Goal: Transaction & Acquisition: Subscribe to service/newsletter

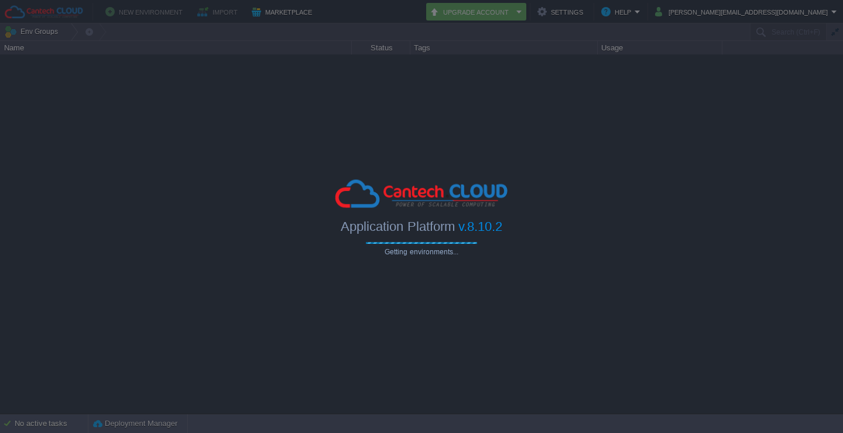
type input "Search (Ctrl+F)"
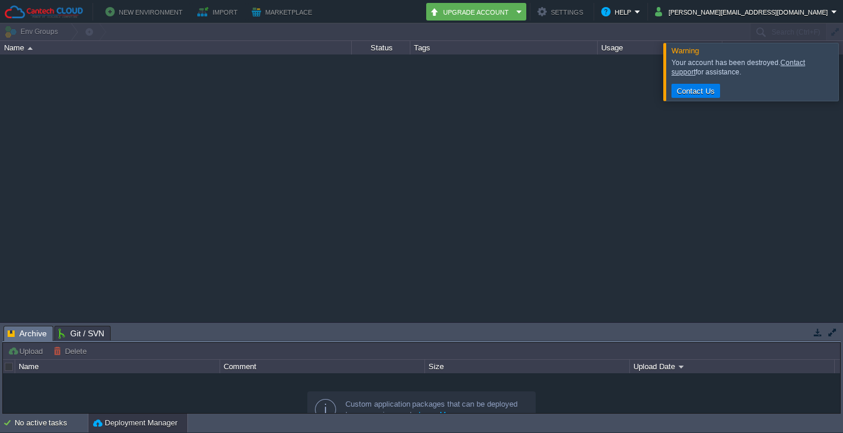
click at [842, 69] on div at bounding box center [857, 71] width 0 height 57
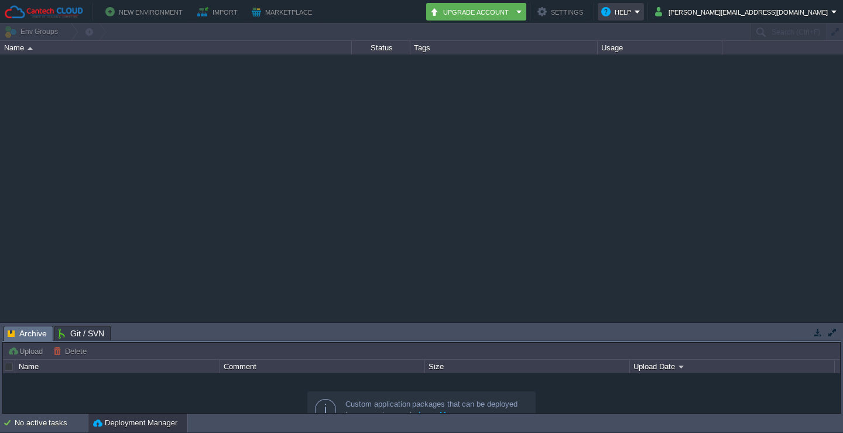
click at [635, 12] on button "Help" at bounding box center [617, 12] width 33 height 14
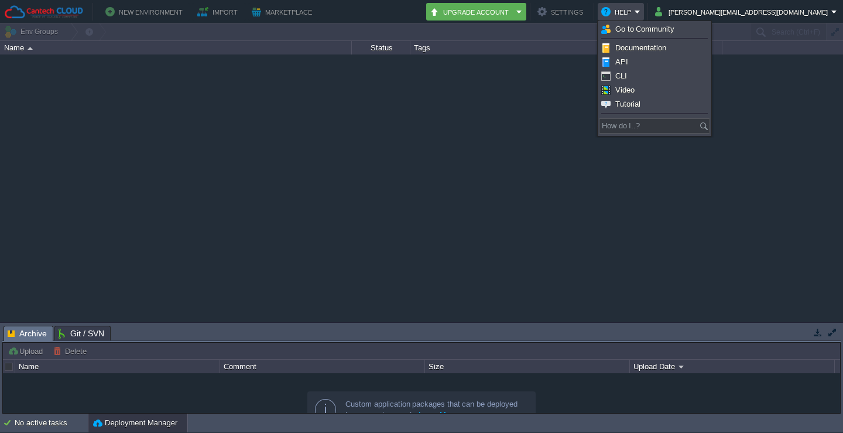
click at [812, 136] on div at bounding box center [421, 187] width 843 height 267
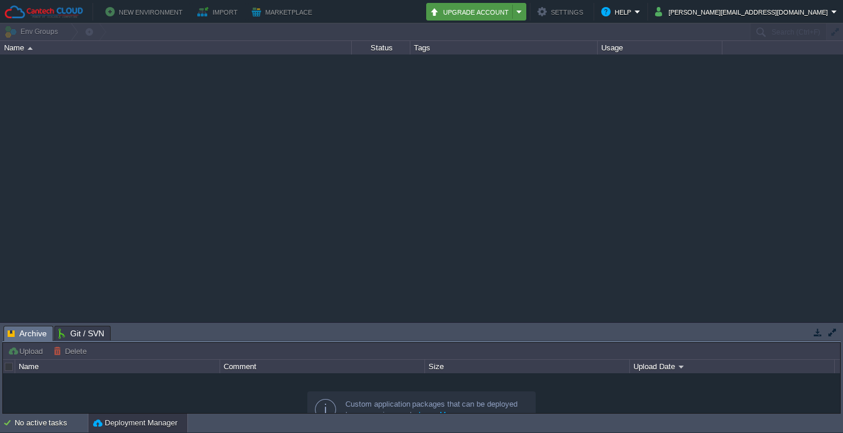
click at [513, 12] on button "Upgrade Account" at bounding box center [471, 12] width 83 height 14
click at [635, 11] on button "Help" at bounding box center [617, 12] width 33 height 14
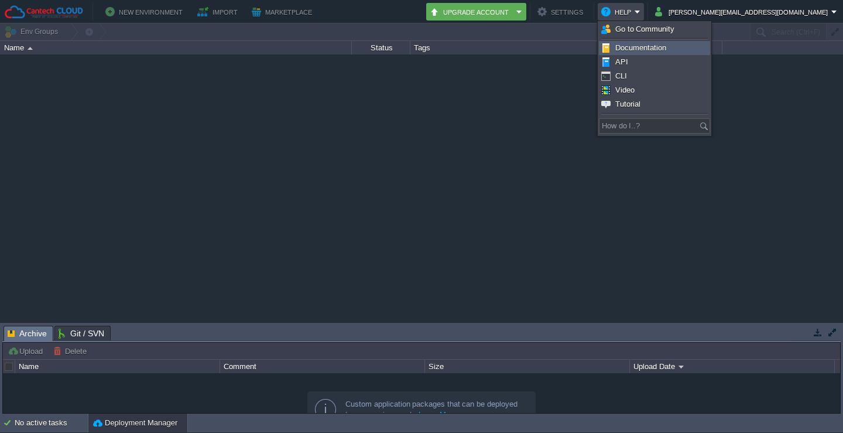
click at [661, 41] on li "Documentation" at bounding box center [654, 48] width 111 height 14
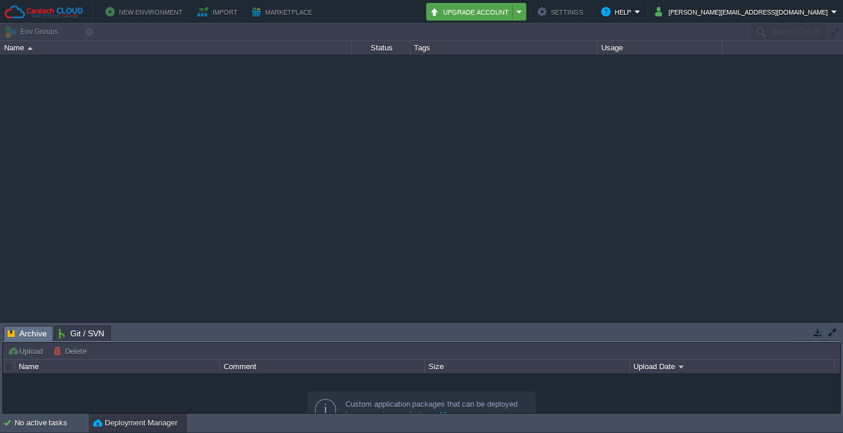
click at [513, 7] on button "Upgrade Account" at bounding box center [471, 12] width 83 height 14
click at [523, 13] on em "Upgrade Account" at bounding box center [476, 12] width 93 height 14
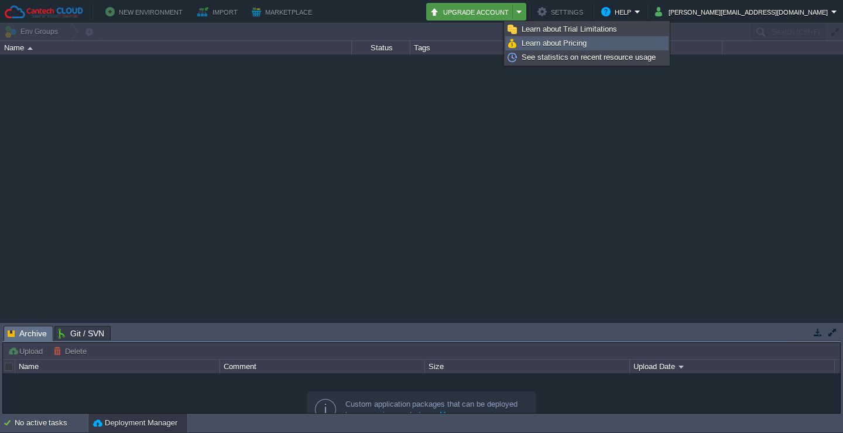
click at [543, 46] on span "Learn about Pricing" at bounding box center [554, 43] width 65 height 9
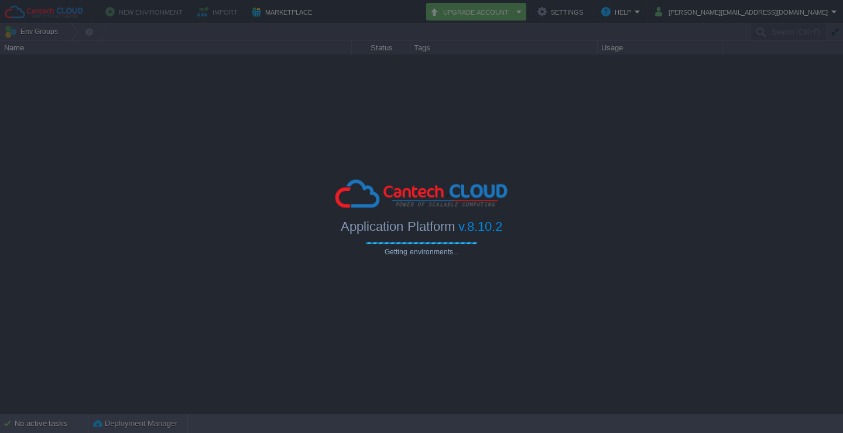
type input "Search (Ctrl+F)"
